Goal: Information Seeking & Learning: Check status

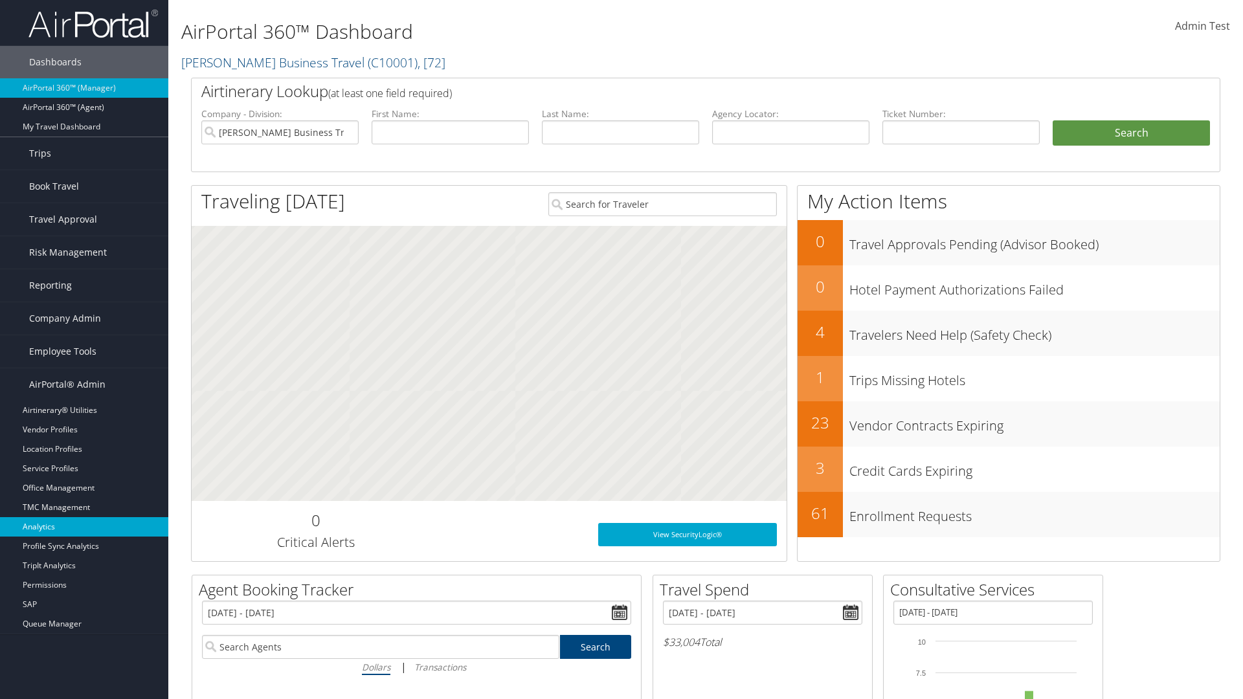
click at [84, 527] on link "Analytics" at bounding box center [84, 526] width 168 height 19
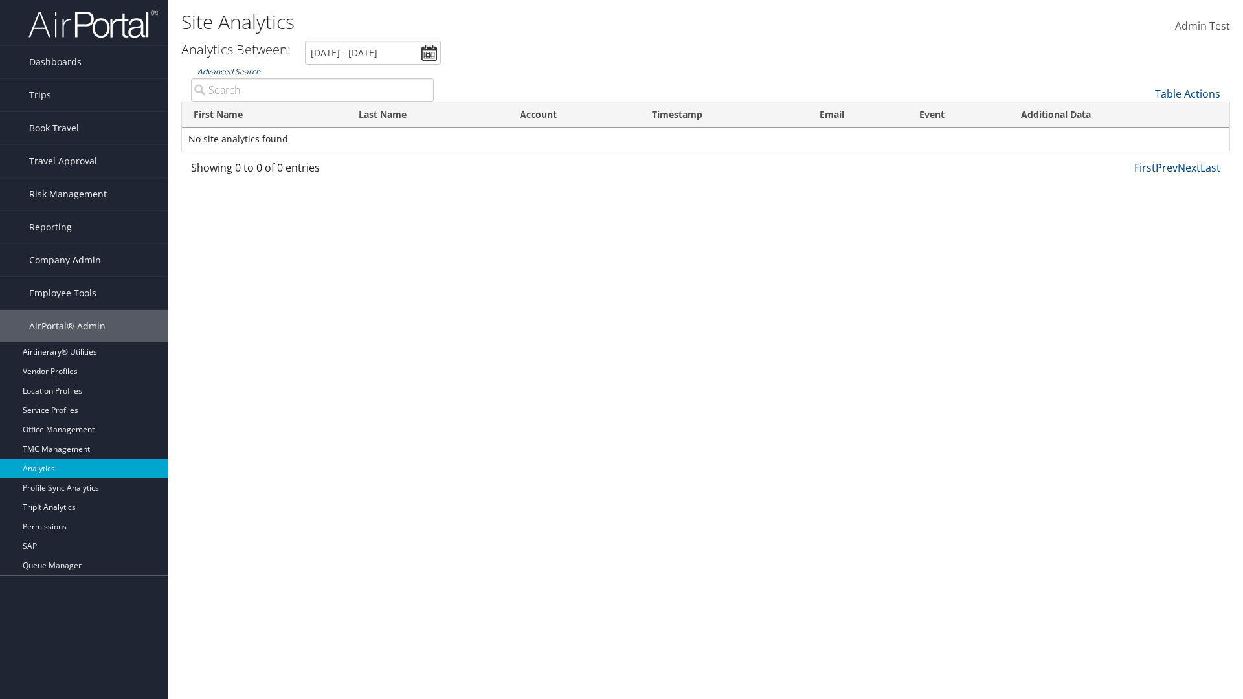
click at [229, 71] on link "Advanced Search" at bounding box center [229, 71] width 63 height 11
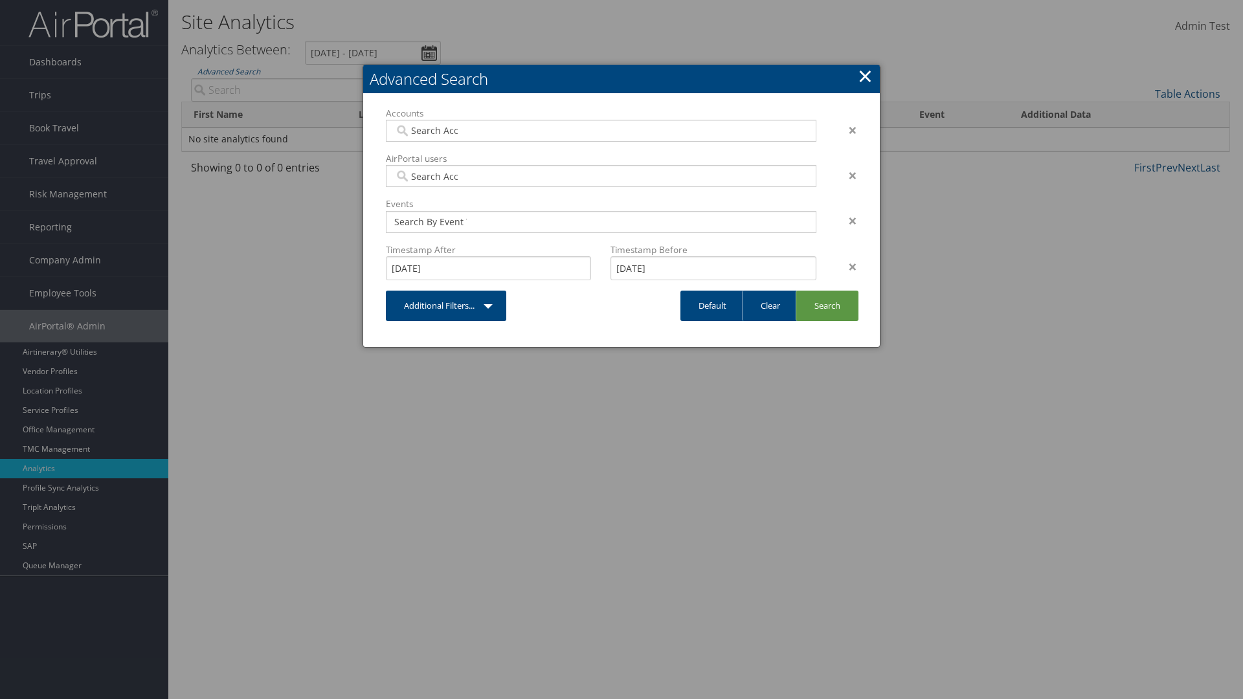
click at [865, 76] on link "×" at bounding box center [865, 76] width 15 height 26
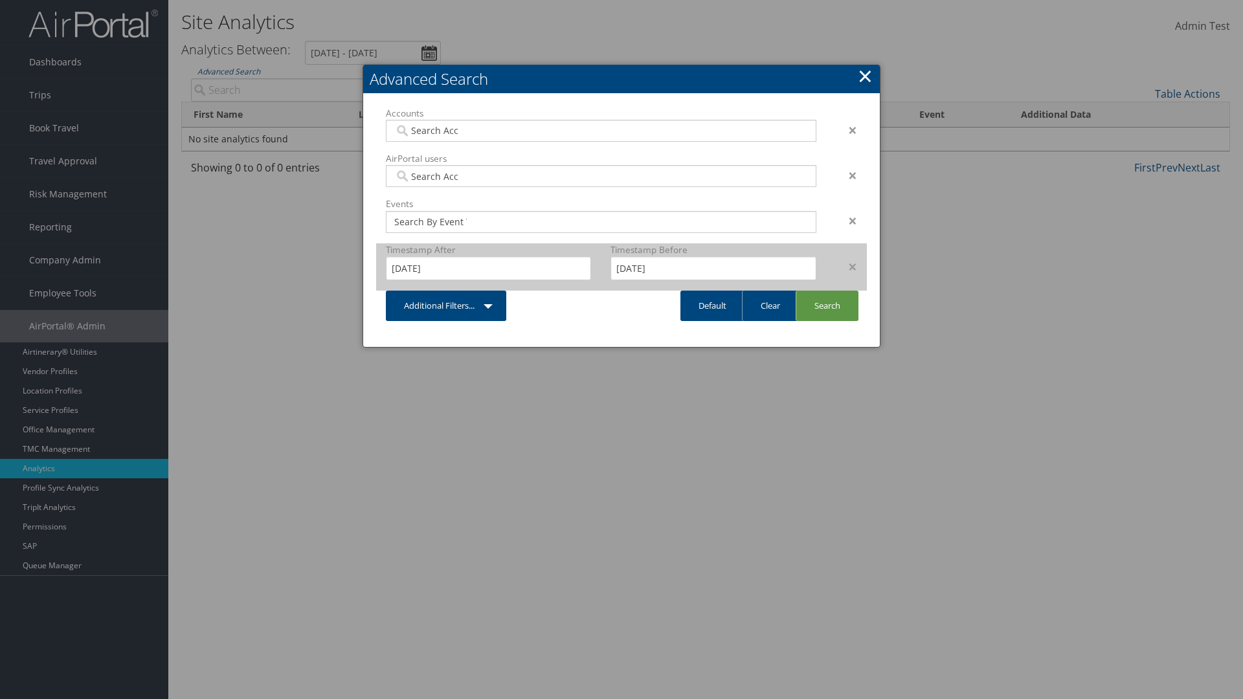
click at [846, 266] on div "×" at bounding box center [846, 267] width 41 height 16
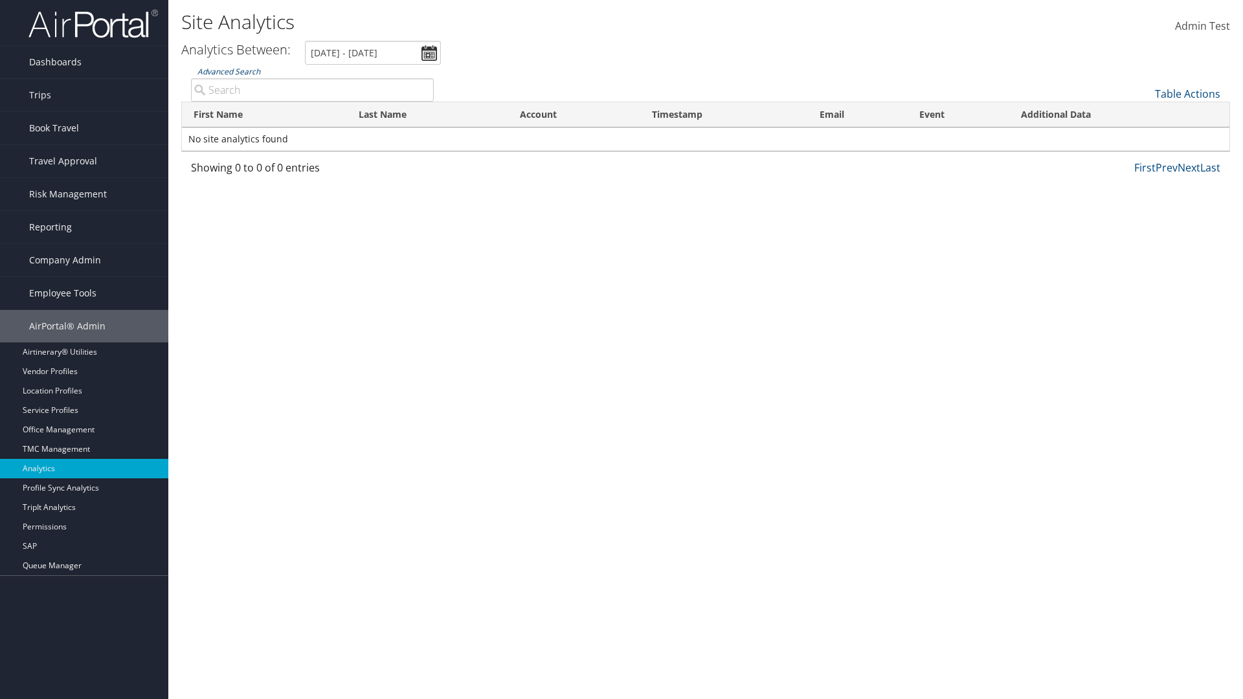
click at [229, 71] on link "Advanced Search" at bounding box center [229, 71] width 63 height 11
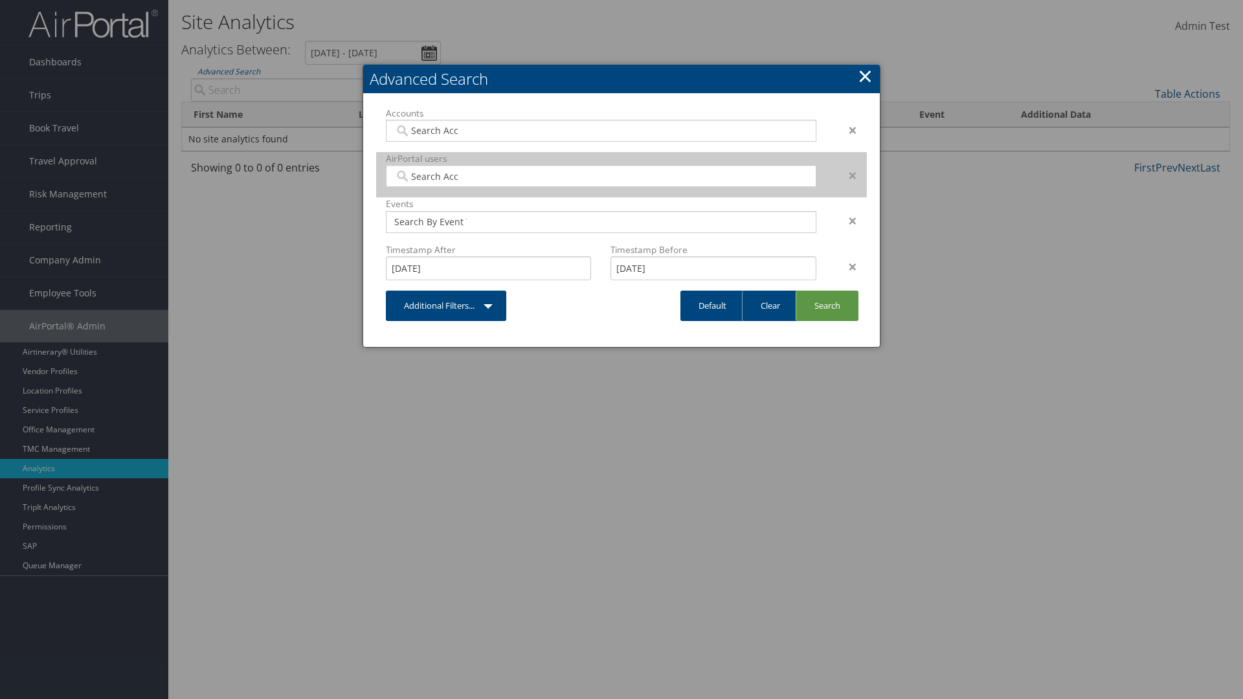
click at [431, 176] on input "search" at bounding box center [430, 176] width 73 height 13
type input "[PERSON_NAME] Download"
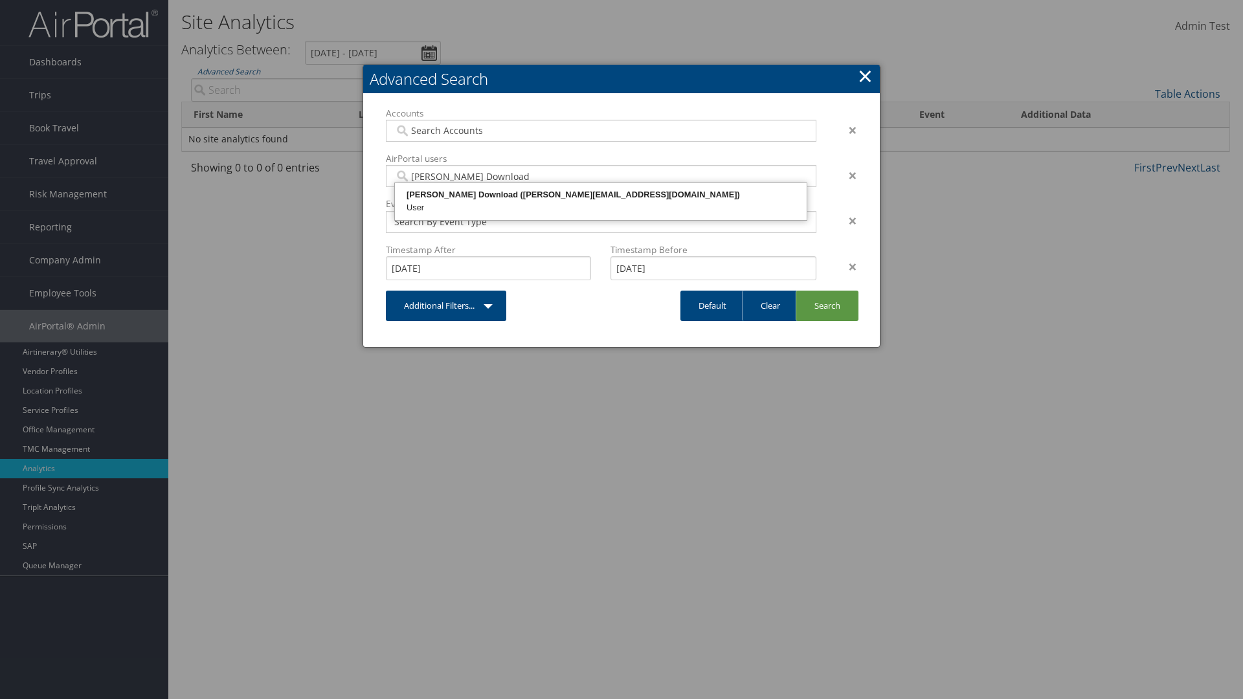
click at [601, 195] on div "[PERSON_NAME] Download ([PERSON_NAME][EMAIL_ADDRESS][DOMAIN_NAME])" at bounding box center [601, 194] width 408 height 13
type input "868356"
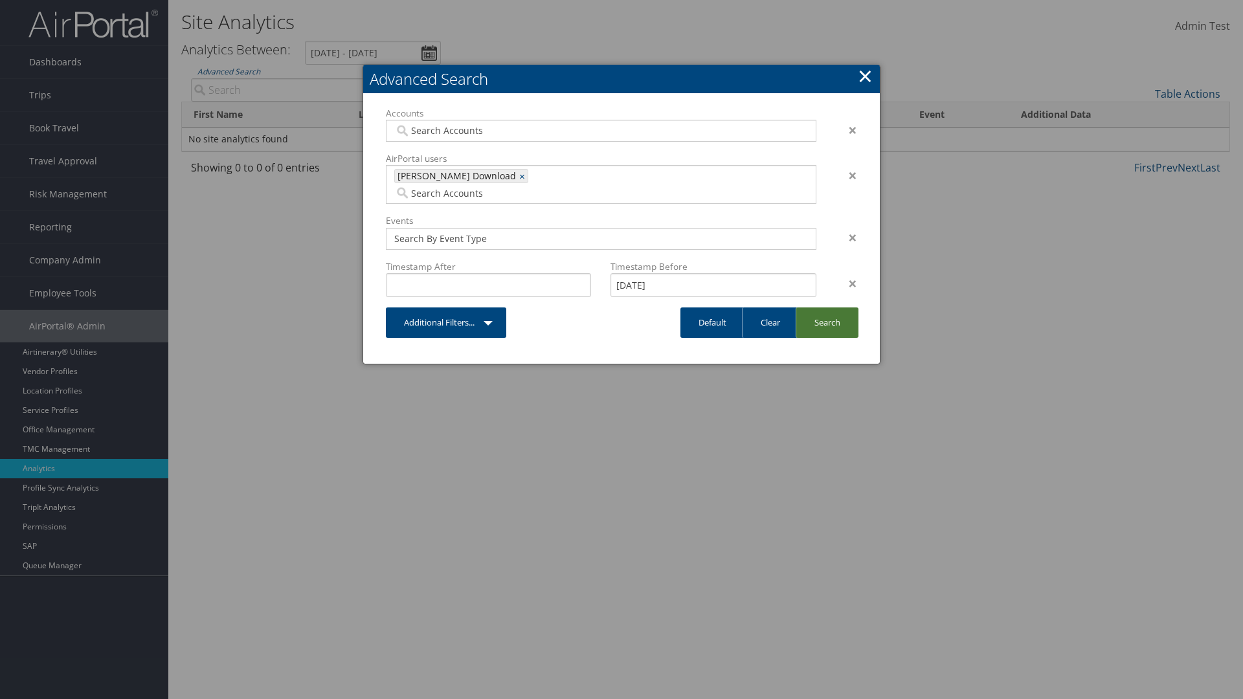
click at [827, 308] on link "Search" at bounding box center [827, 323] width 63 height 30
